Goal: Task Accomplishment & Management: Manage account settings

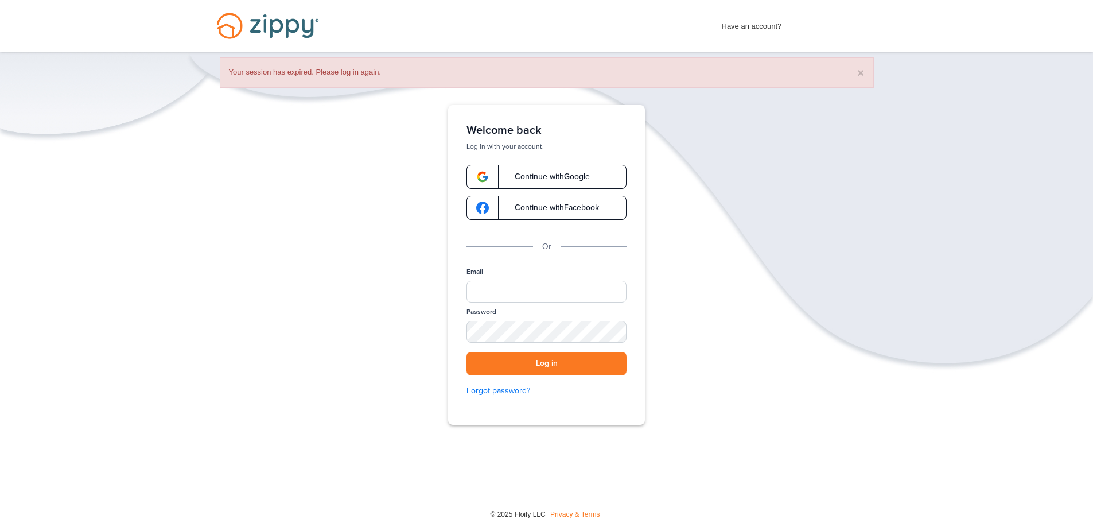
click at [541, 170] on link "Continue with Google" at bounding box center [547, 177] width 160 height 24
